Goal: Use online tool/utility: Utilize a website feature to perform a specific function

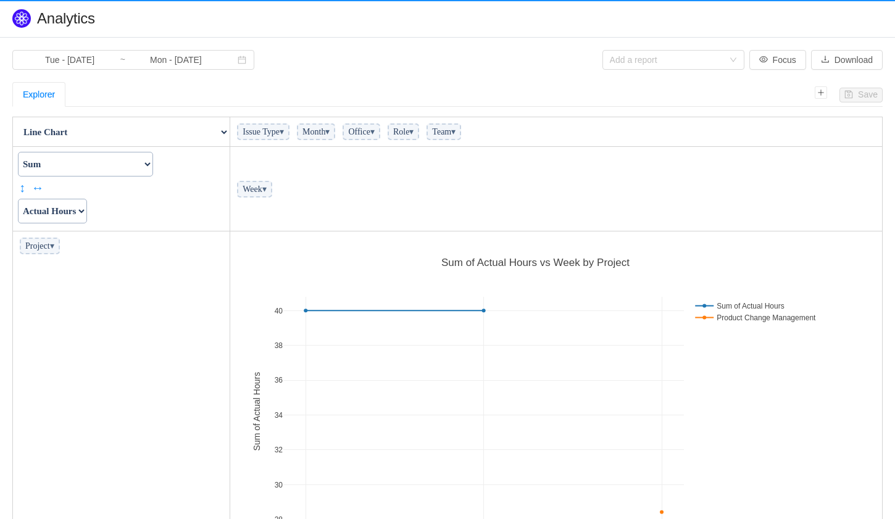
scroll to position [340, 645]
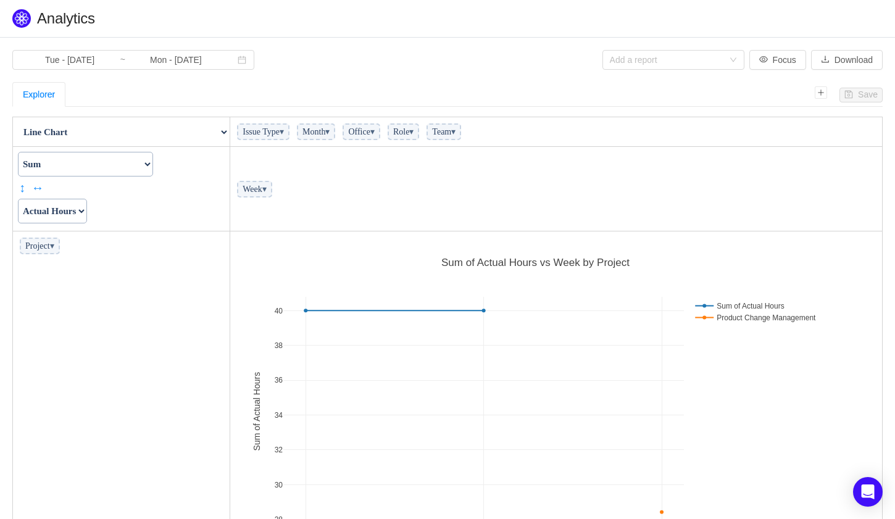
click at [284, 132] on span "▾" at bounding box center [282, 131] width 4 height 9
click at [238, 59] on icon "icon: calendar" at bounding box center [242, 60] width 9 height 9
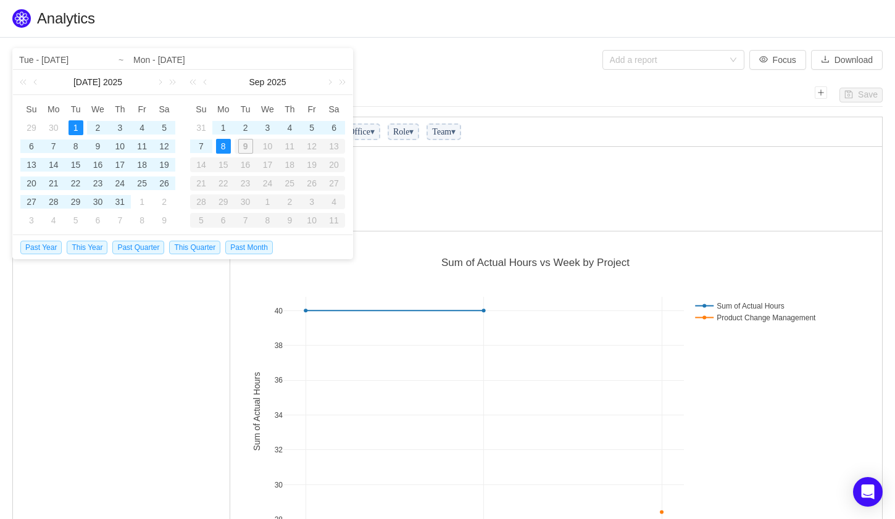
click at [599, 148] on td "Week ▾" at bounding box center [556, 189] width 653 height 85
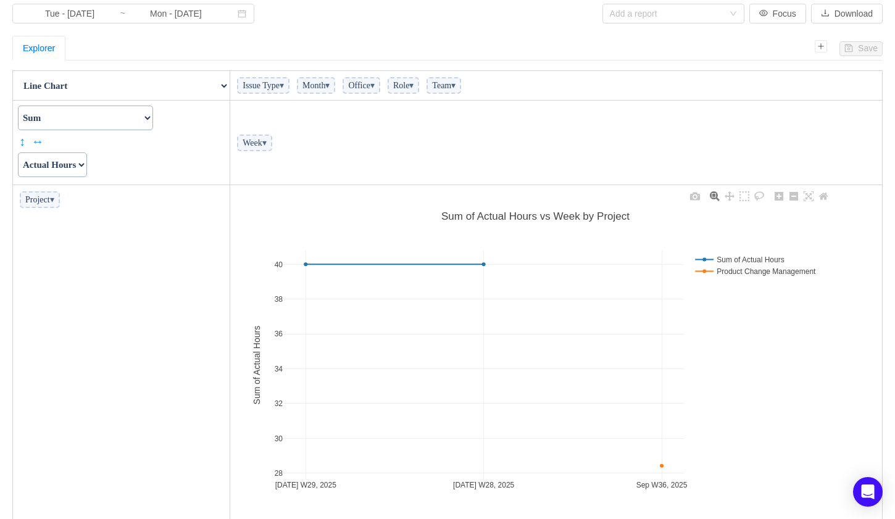
scroll to position [98, 0]
